Goal: Task Accomplishment & Management: Use online tool/utility

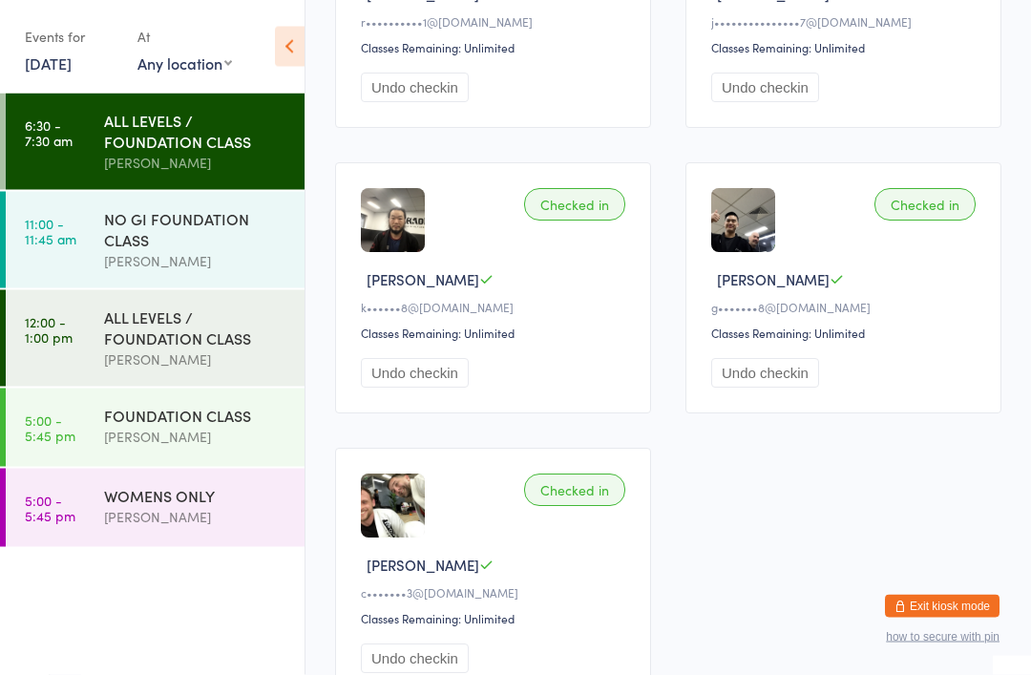
scroll to position [1295, 0]
click at [245, 243] on div "NO GI FOUNDATION CLASS" at bounding box center [196, 229] width 184 height 42
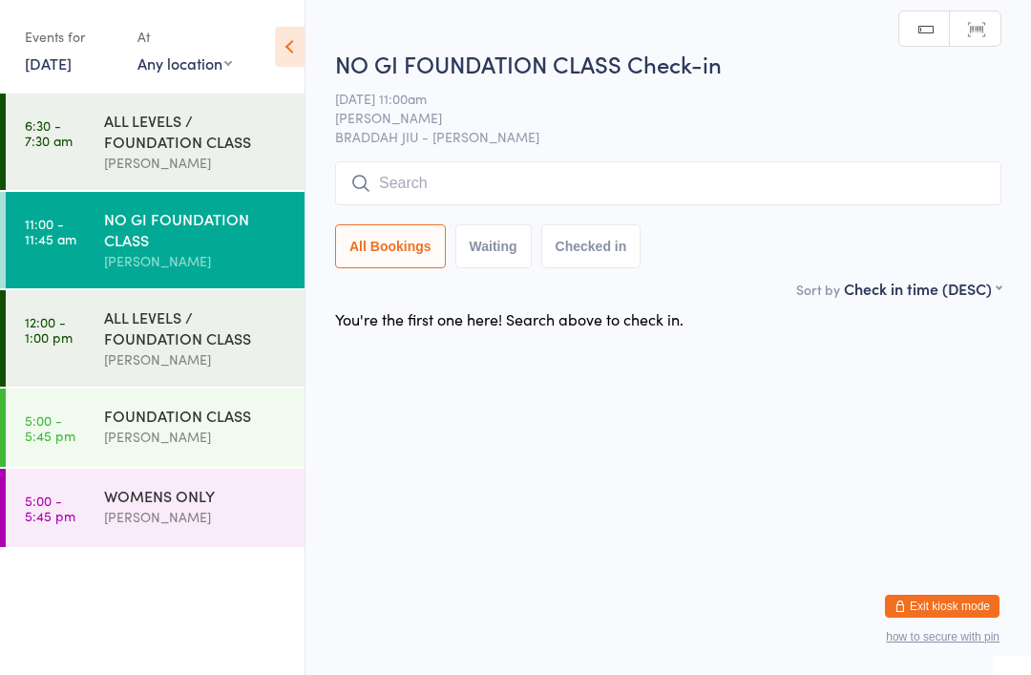
click at [136, 368] on div "[PERSON_NAME]" at bounding box center [196, 359] width 184 height 22
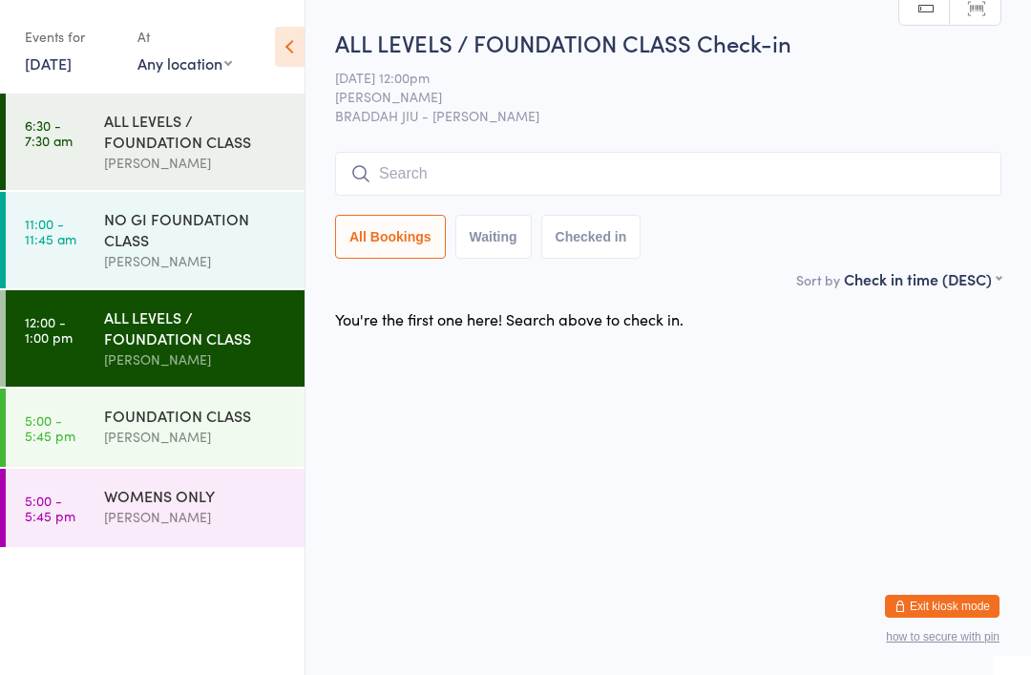
click at [133, 246] on div "NO GI FOUNDATION CLASS" at bounding box center [196, 229] width 184 height 42
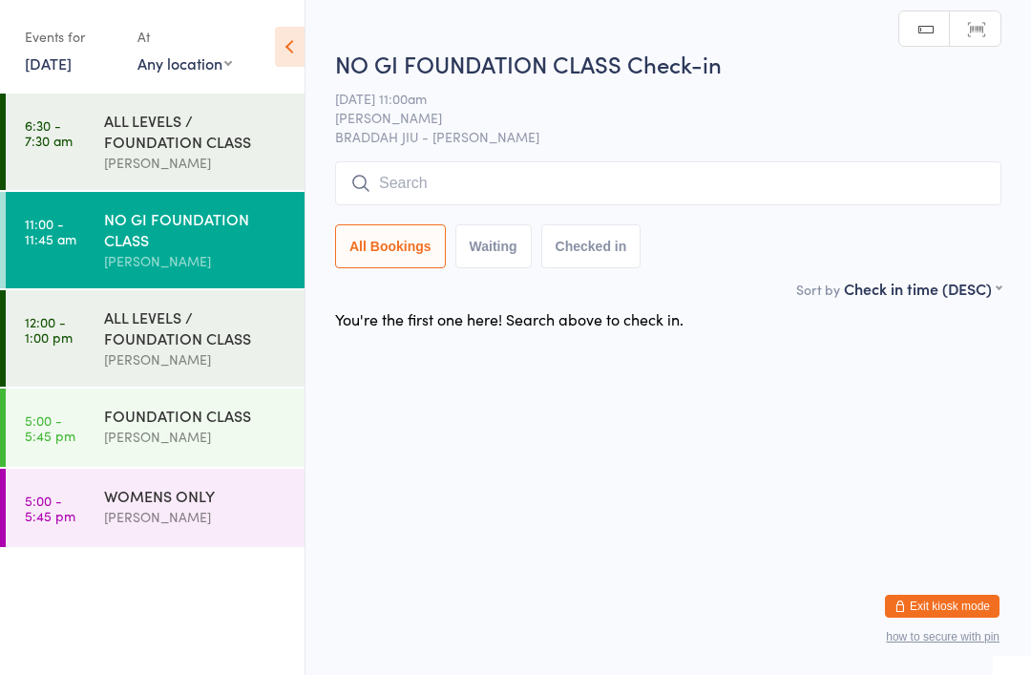
click at [807, 174] on input "search" at bounding box center [668, 183] width 666 height 44
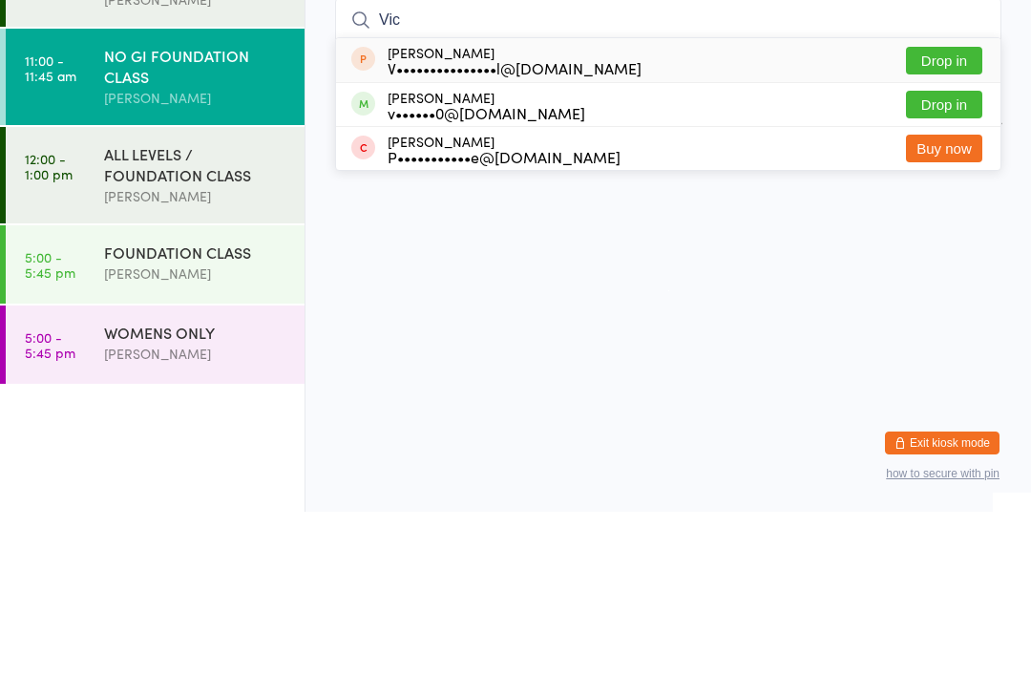
type input "Vic"
click at [953, 254] on button "Drop in" at bounding box center [944, 268] width 76 height 28
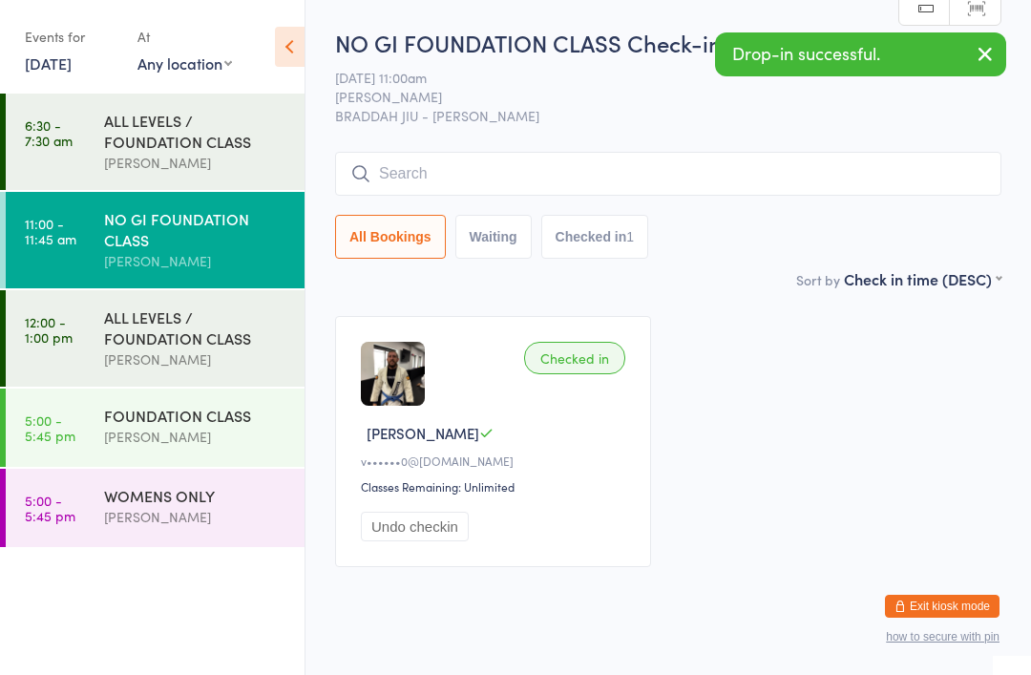
click at [100, 332] on link "12:00 - 1:00 pm ALL LEVELS / FOUNDATION CLASS [PERSON_NAME]" at bounding box center [155, 338] width 299 height 96
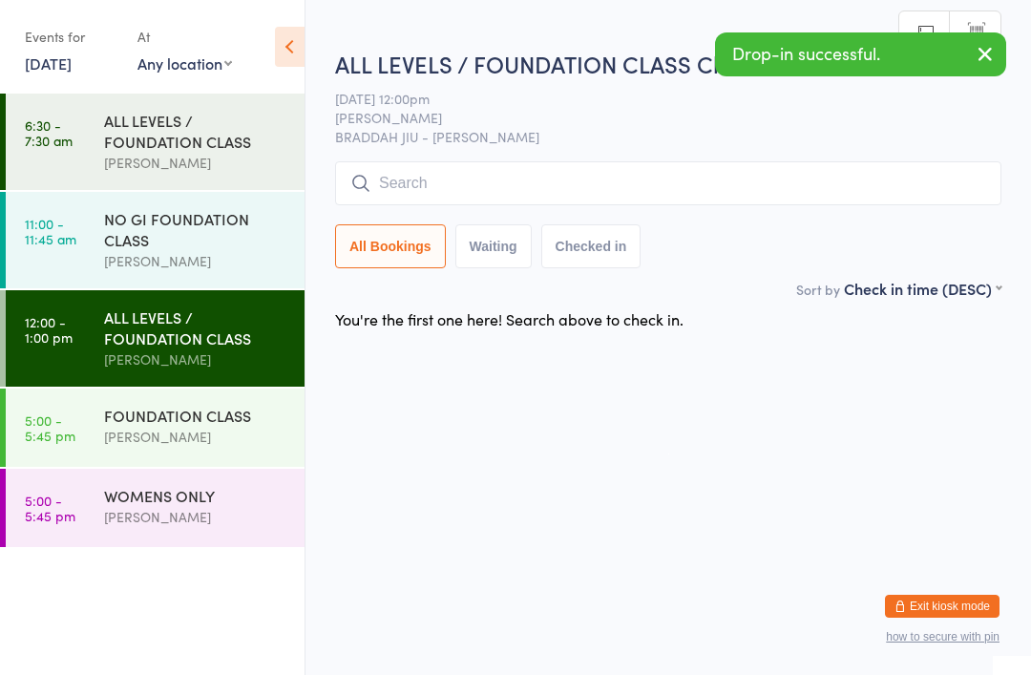
click at [811, 172] on input "search" at bounding box center [668, 183] width 666 height 44
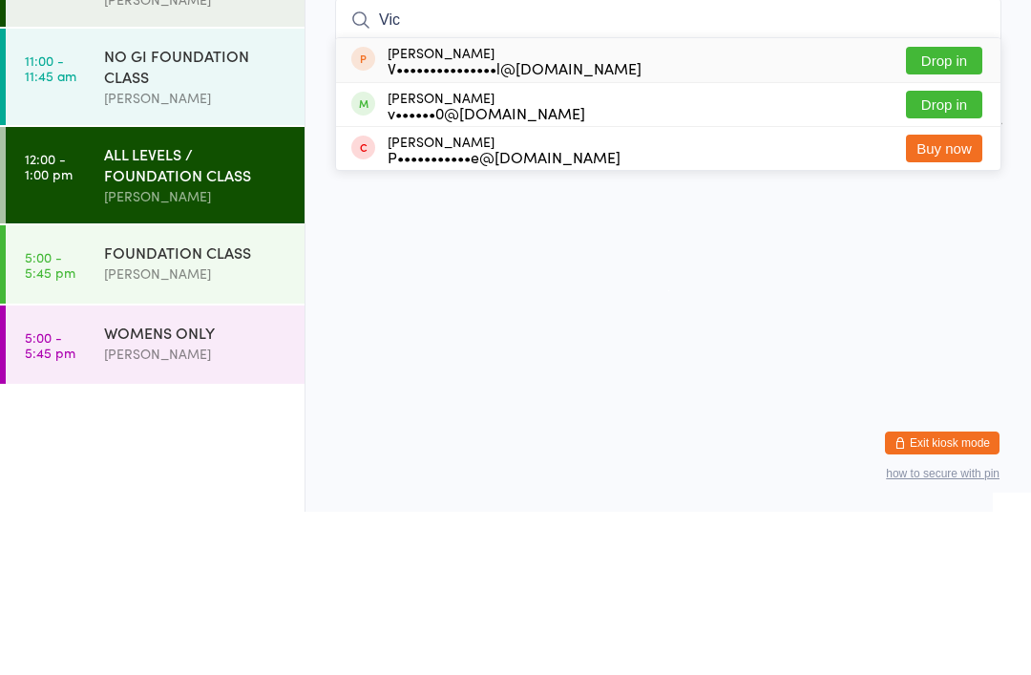
type input "Vic"
click at [948, 254] on button "Drop in" at bounding box center [944, 268] width 76 height 28
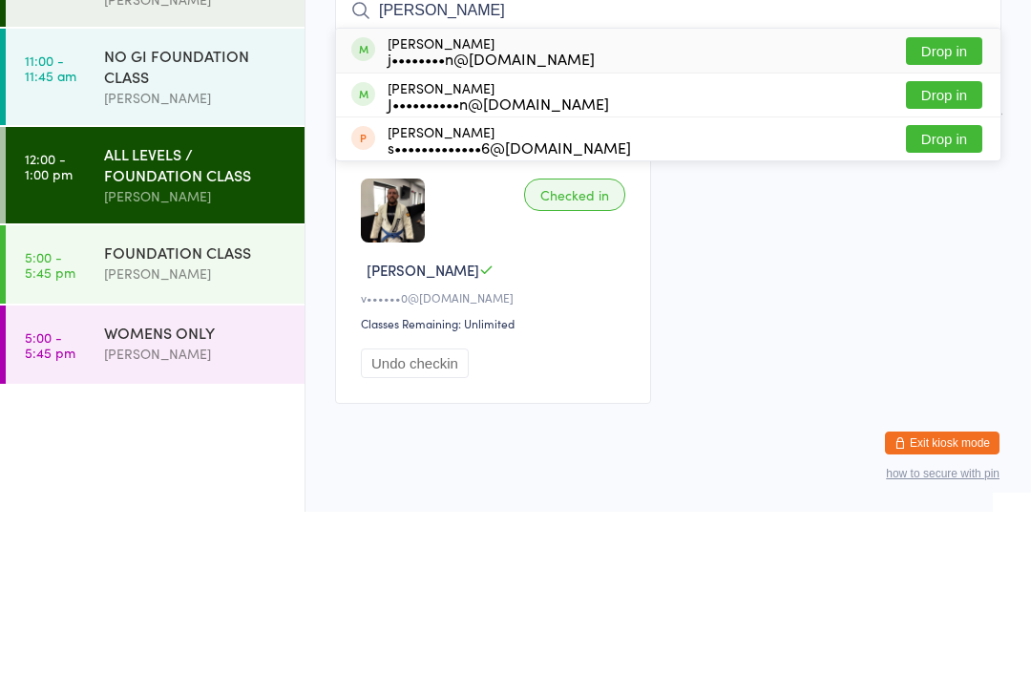
type input "[PERSON_NAME]"
click at [952, 244] on button "Drop in" at bounding box center [944, 258] width 76 height 28
